Goal: Check status: Check status

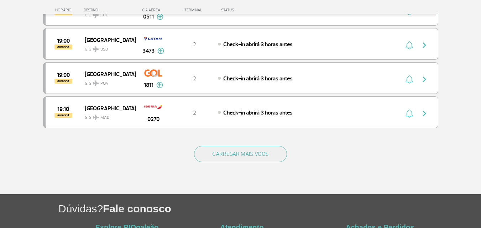
scroll to position [594, 0]
